Goal: Use online tool/utility: Utilize a website feature to perform a specific function

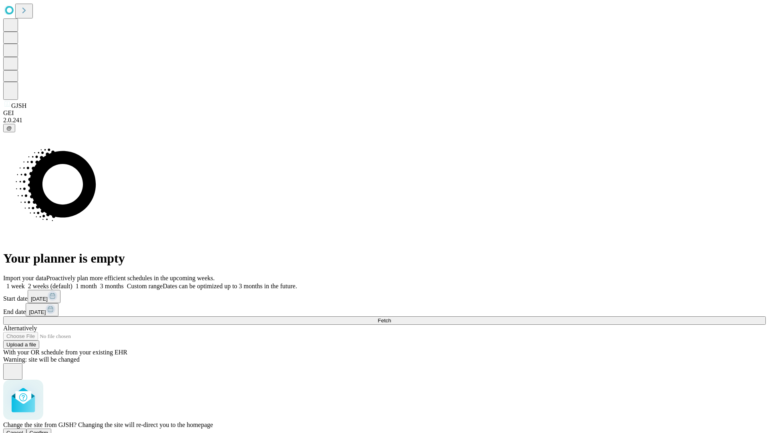
click at [48, 430] on span "Confirm" at bounding box center [39, 433] width 19 height 6
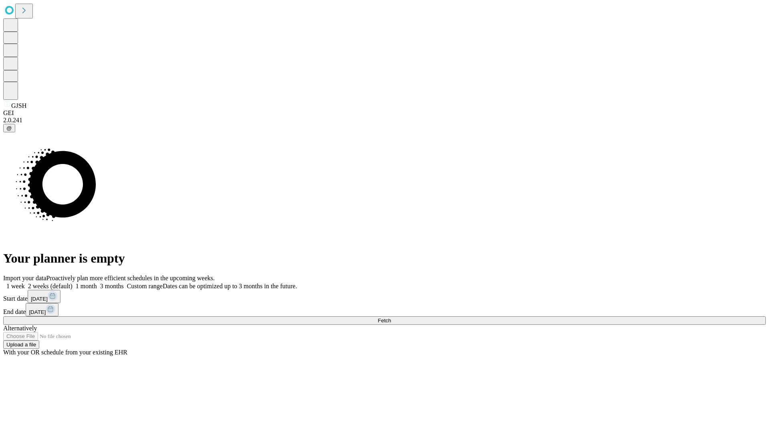
click at [25, 282] on label "1 week" at bounding box center [14, 285] width 22 height 7
click at [391, 317] on span "Fetch" at bounding box center [384, 320] width 13 height 6
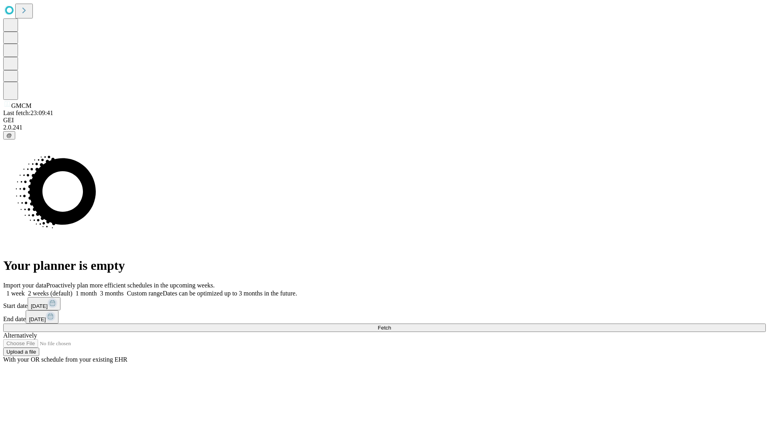
click at [25, 290] on label "1 week" at bounding box center [14, 293] width 22 height 7
click at [391, 325] on span "Fetch" at bounding box center [384, 328] width 13 height 6
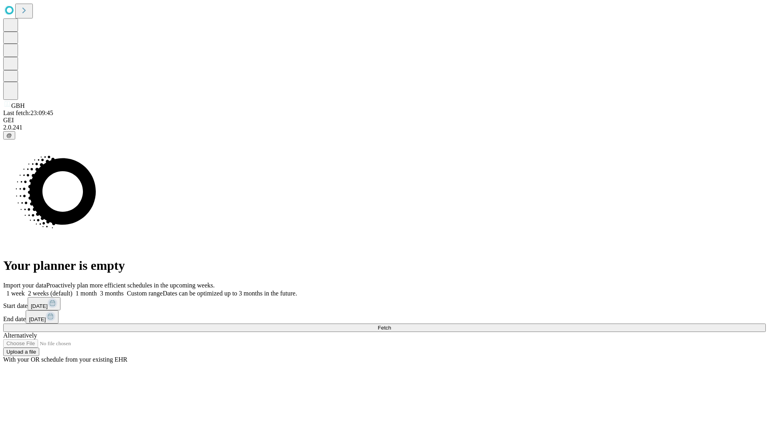
click at [25, 290] on label "1 week" at bounding box center [14, 293] width 22 height 7
click at [391, 325] on span "Fetch" at bounding box center [384, 328] width 13 height 6
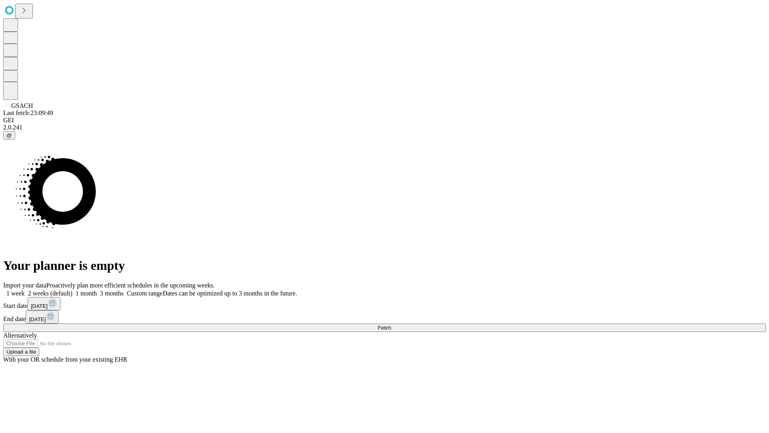
click at [25, 290] on label "1 week" at bounding box center [14, 293] width 22 height 7
click at [391, 325] on span "Fetch" at bounding box center [384, 328] width 13 height 6
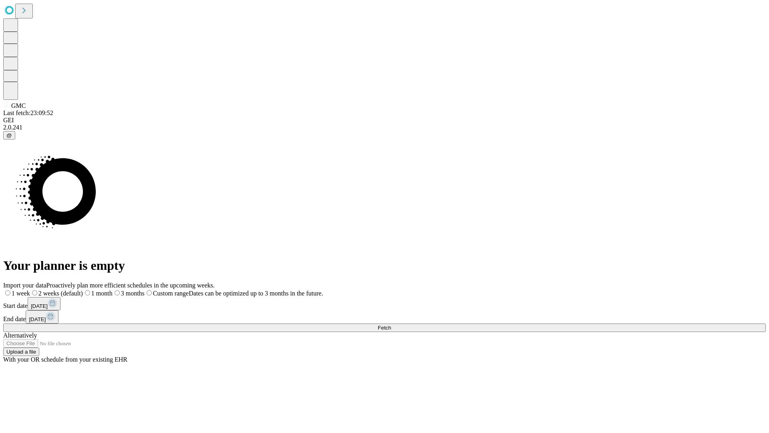
click at [30, 290] on label "1 week" at bounding box center [16, 293] width 27 height 7
click at [391, 325] on span "Fetch" at bounding box center [384, 328] width 13 height 6
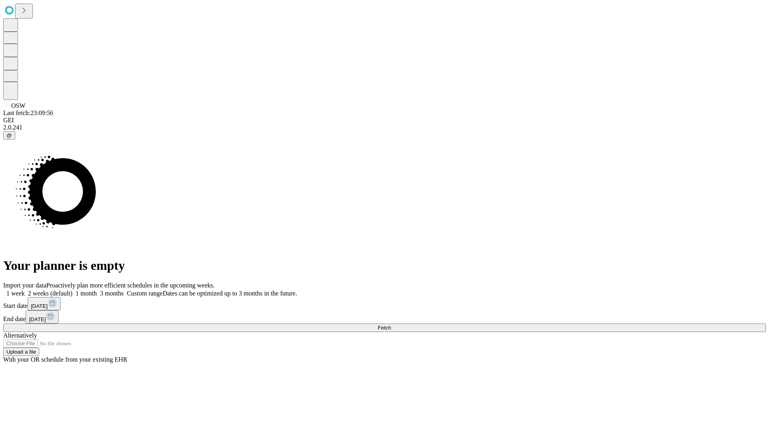
click at [25, 290] on label "1 week" at bounding box center [14, 293] width 22 height 7
click at [391, 325] on span "Fetch" at bounding box center [384, 328] width 13 height 6
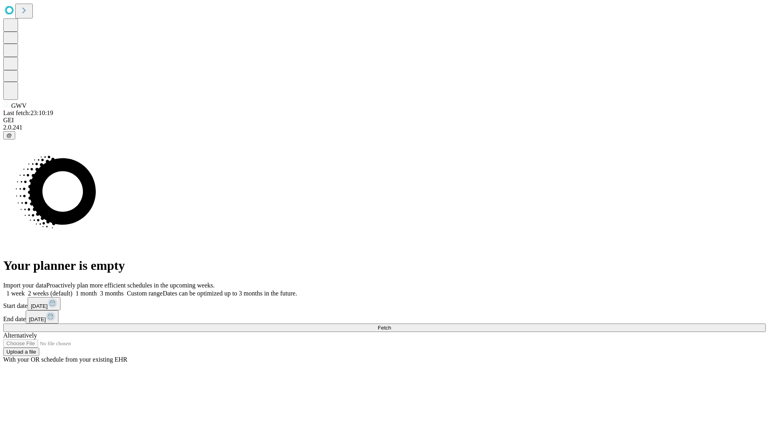
click at [25, 290] on label "1 week" at bounding box center [14, 293] width 22 height 7
click at [391, 325] on span "Fetch" at bounding box center [384, 328] width 13 height 6
